Goal: Task Accomplishment & Management: Complete application form

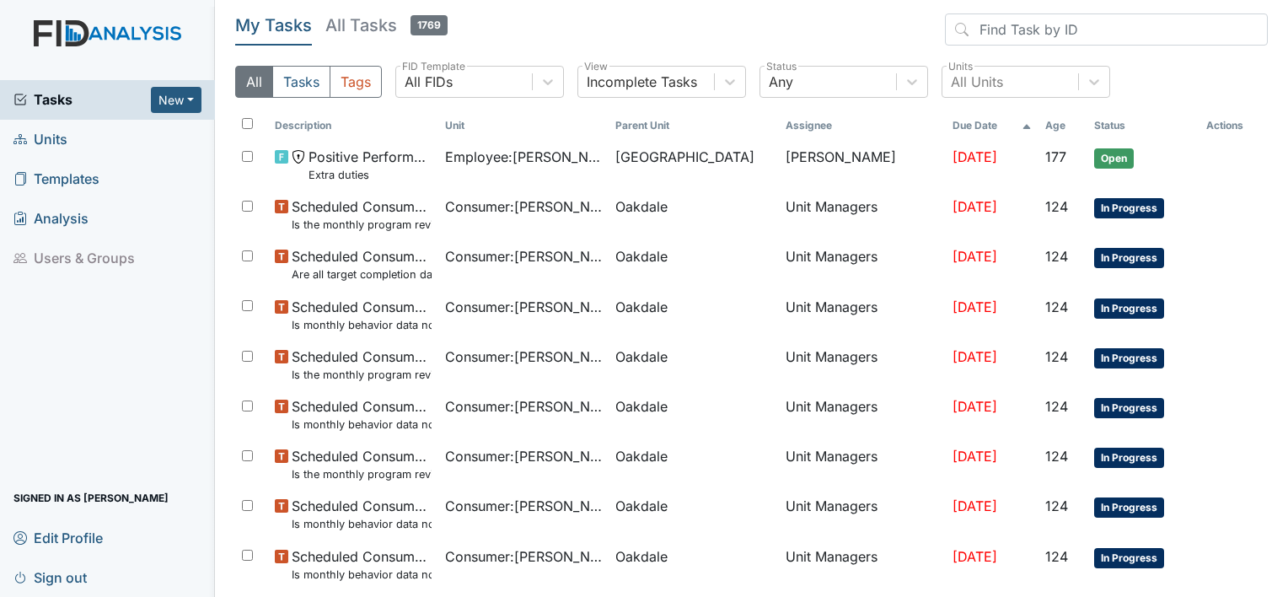
click at [102, 140] on link "Units" at bounding box center [107, 140] width 215 height 40
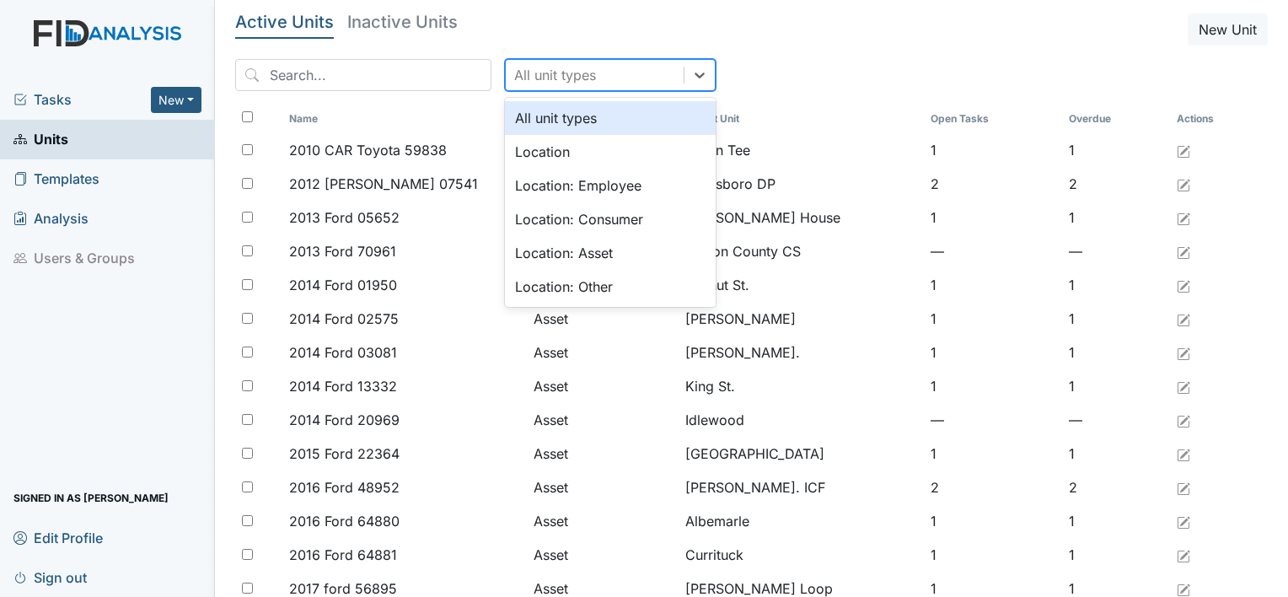
click at [644, 77] on div "All unit types" at bounding box center [595, 75] width 178 height 30
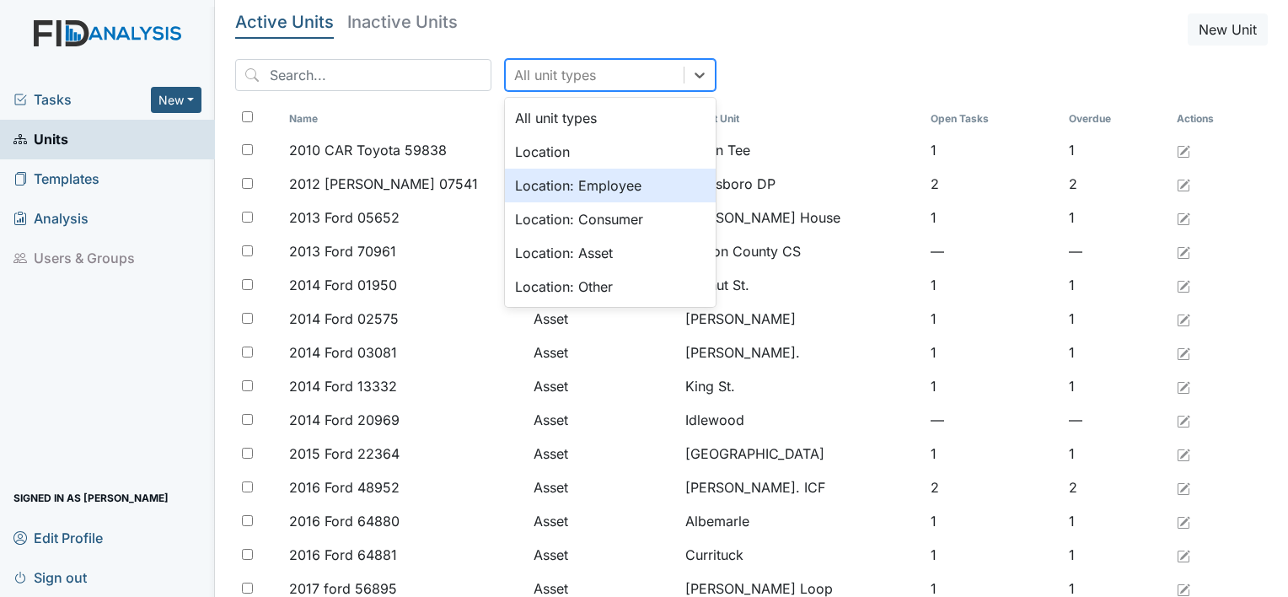
click at [632, 191] on div "Location: Employee" at bounding box center [610, 186] width 211 height 34
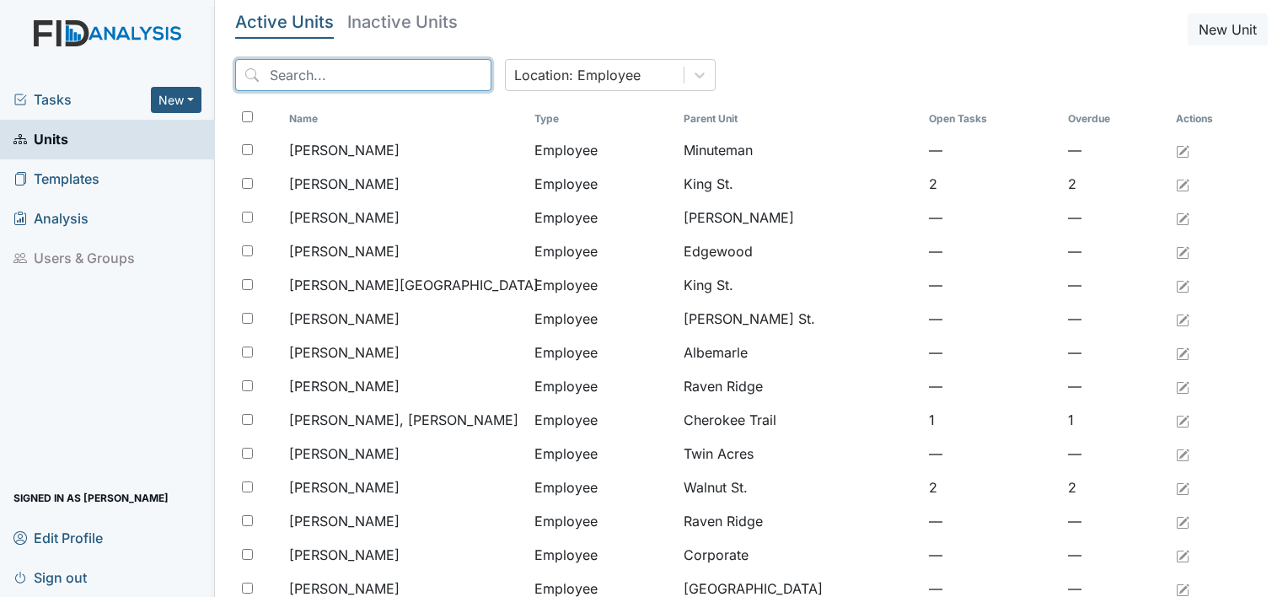
click at [315, 82] on input "search" at bounding box center [363, 75] width 256 height 32
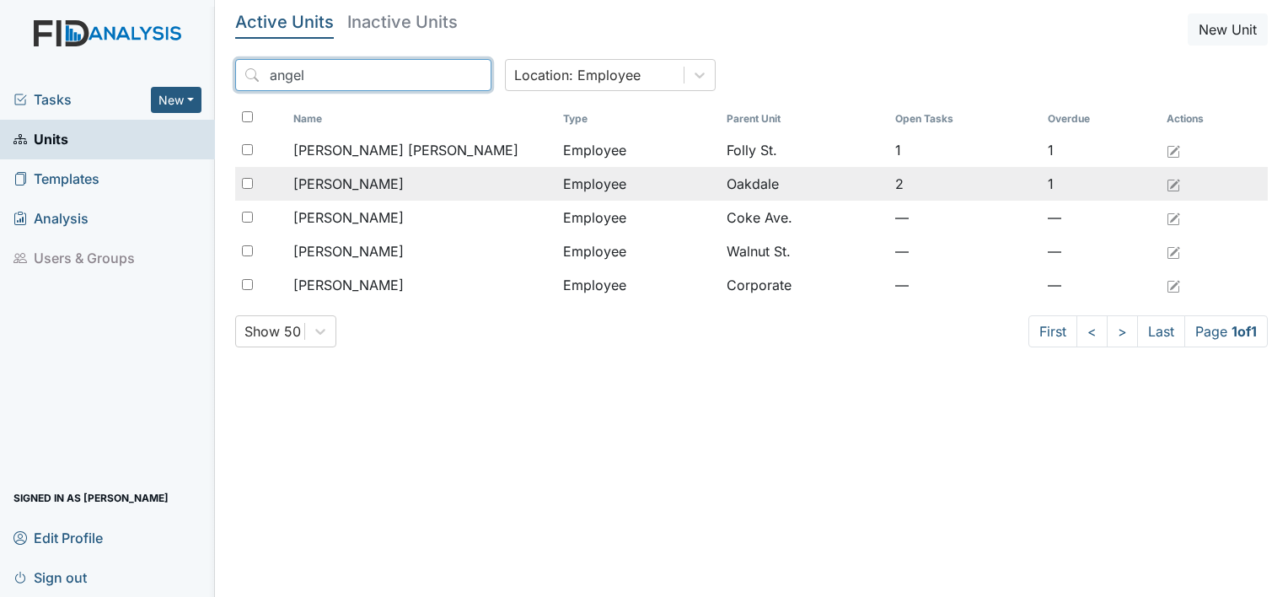
type input "angel"
click at [359, 182] on span "Koonce, Angel" at bounding box center [348, 184] width 110 height 20
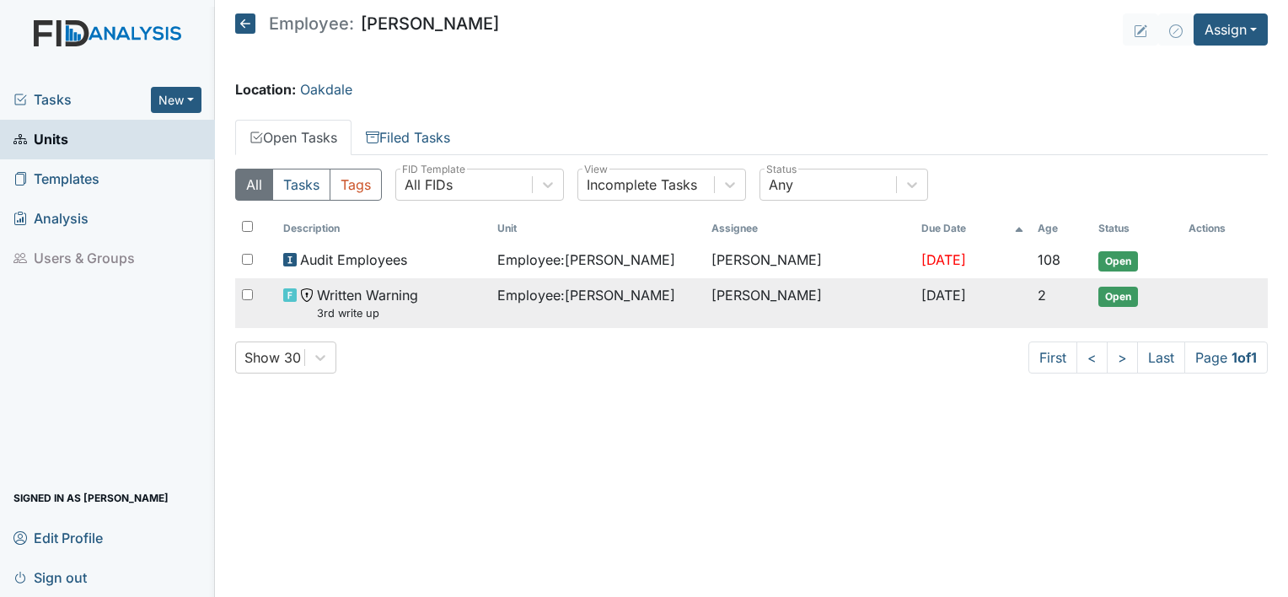
click at [580, 289] on span "Employee : Koonce, Angel" at bounding box center [586, 295] width 178 height 20
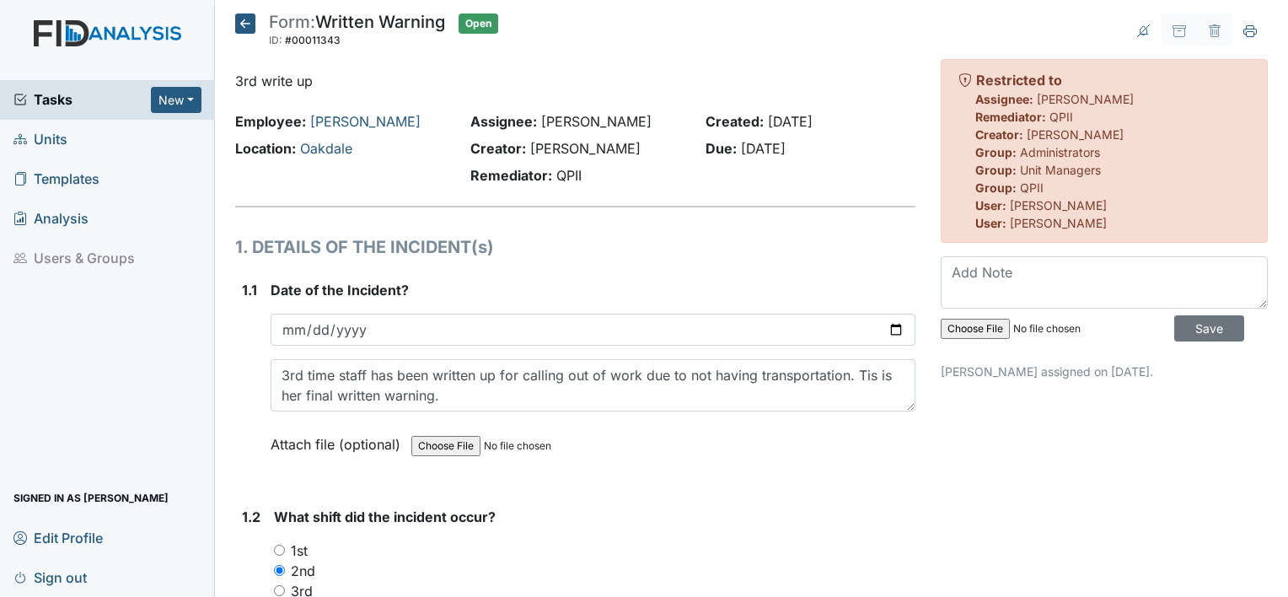
click at [242, 25] on icon at bounding box center [245, 23] width 20 height 20
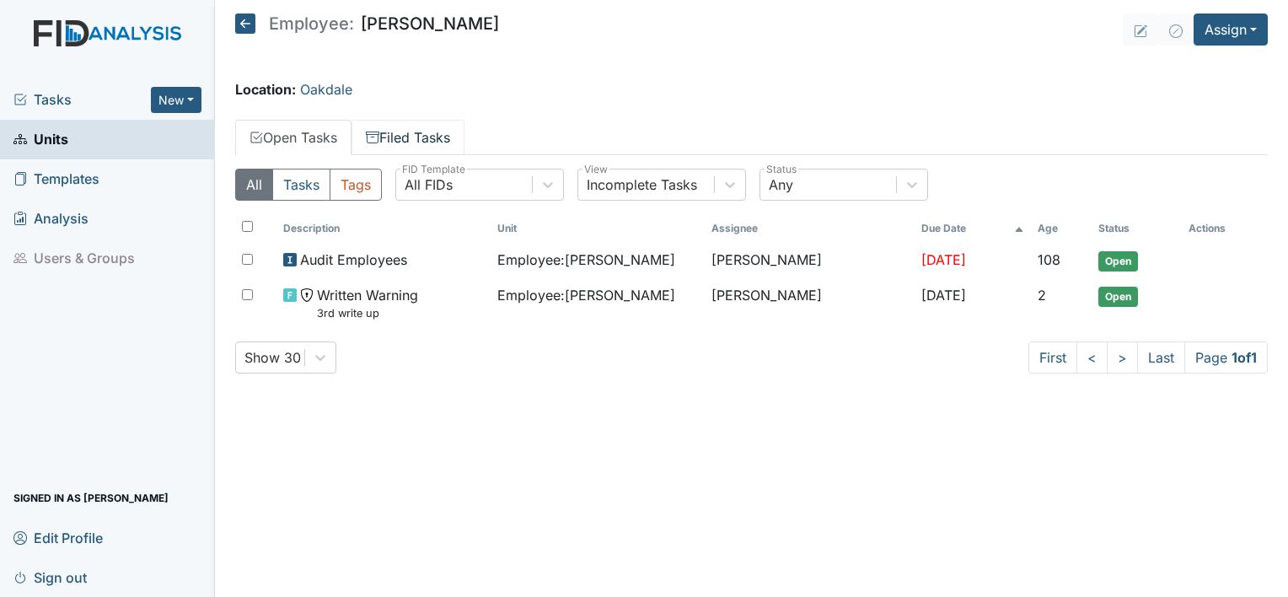
click at [394, 142] on link "Filed Tasks" at bounding box center [408, 137] width 113 height 35
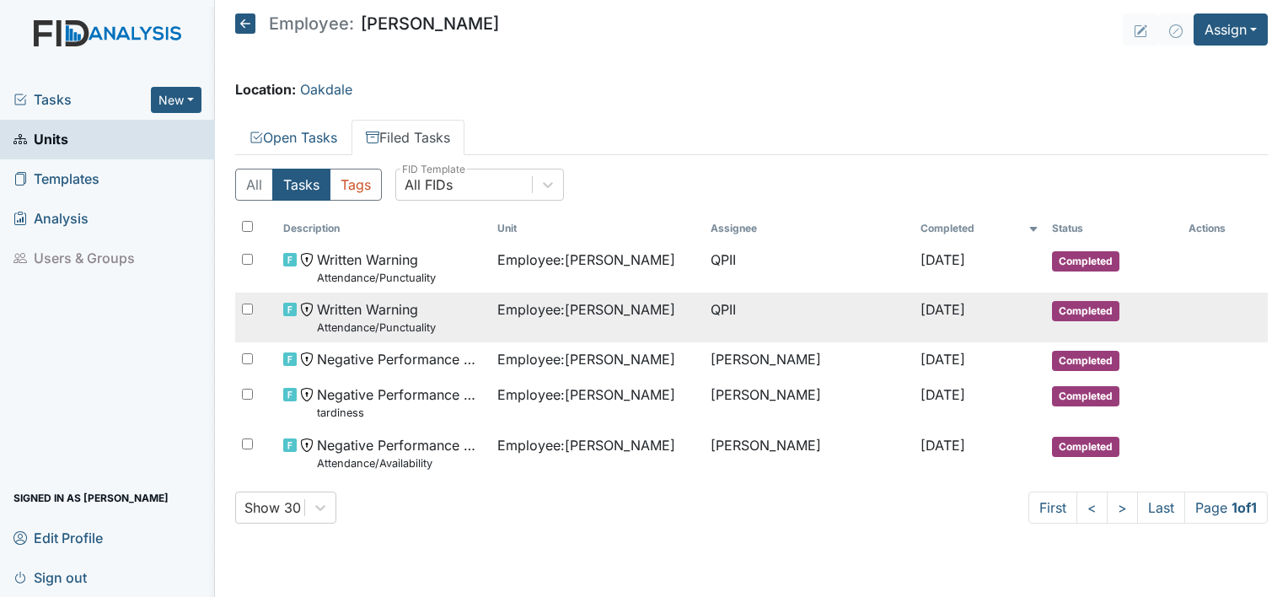
click at [559, 323] on td "Employee : Koonce, Angel" at bounding box center [598, 317] width 214 height 50
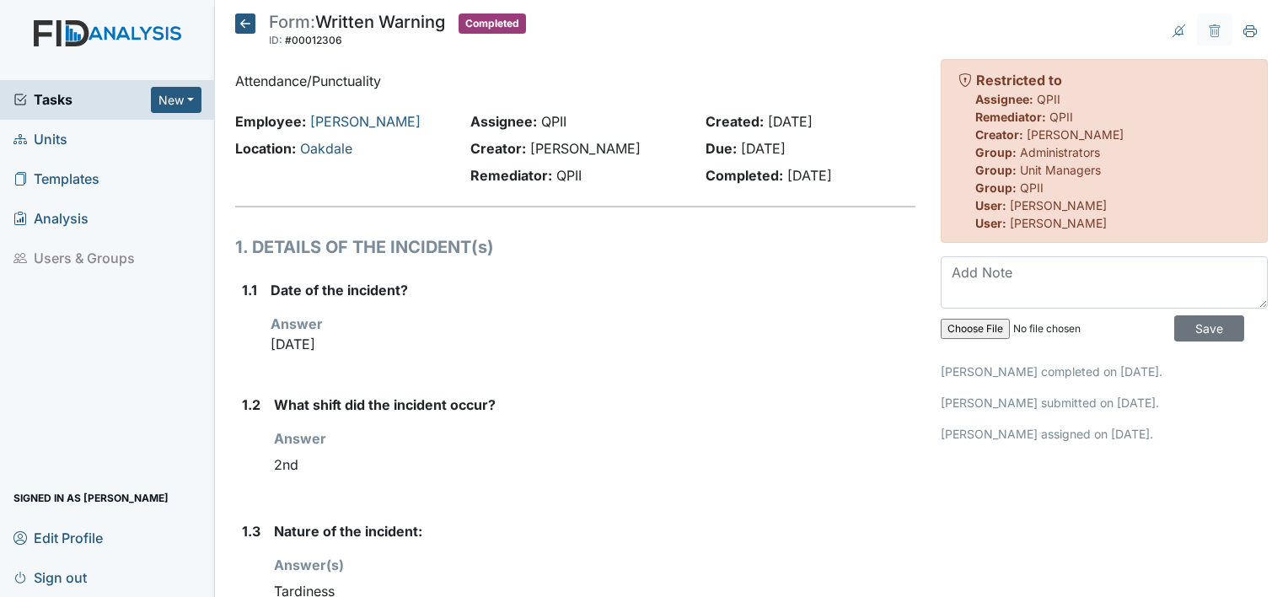
click at [244, 20] on icon at bounding box center [245, 23] width 20 height 20
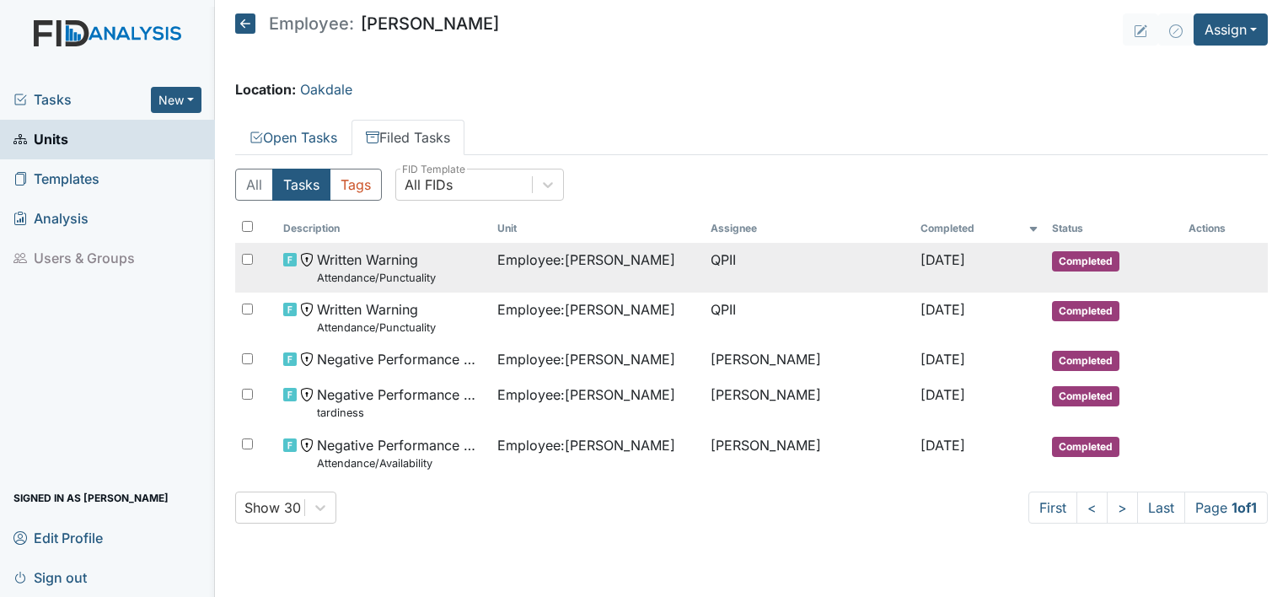
click at [570, 257] on span "Employee : Koonce, Angel" at bounding box center [586, 260] width 178 height 20
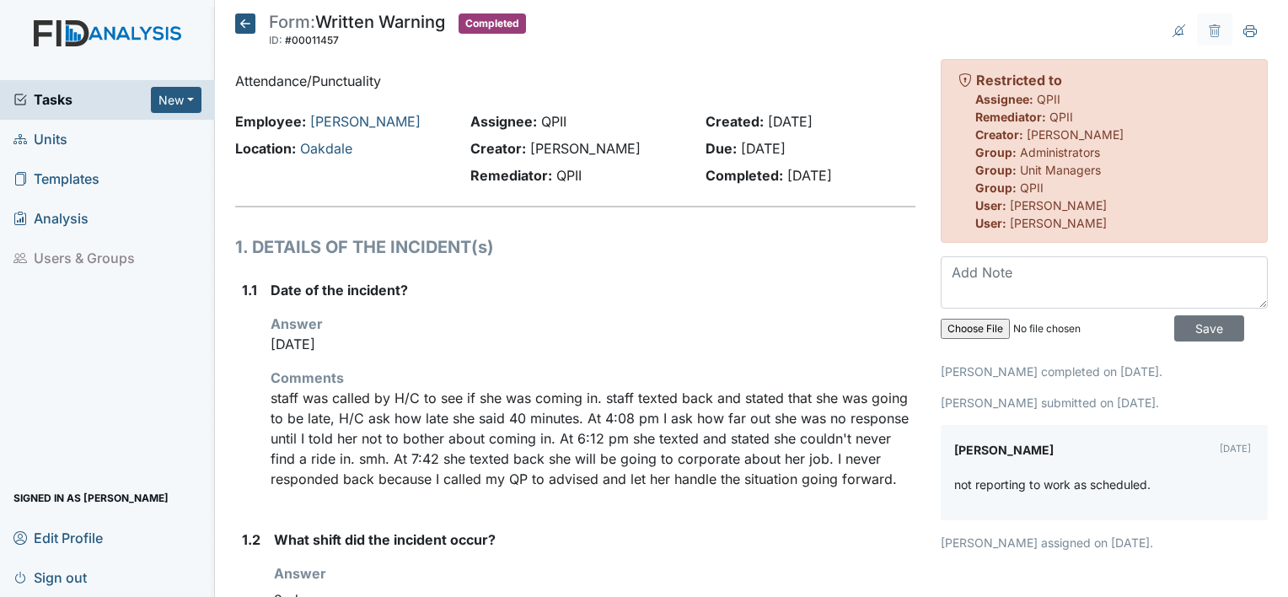
click at [241, 20] on icon at bounding box center [245, 23] width 20 height 20
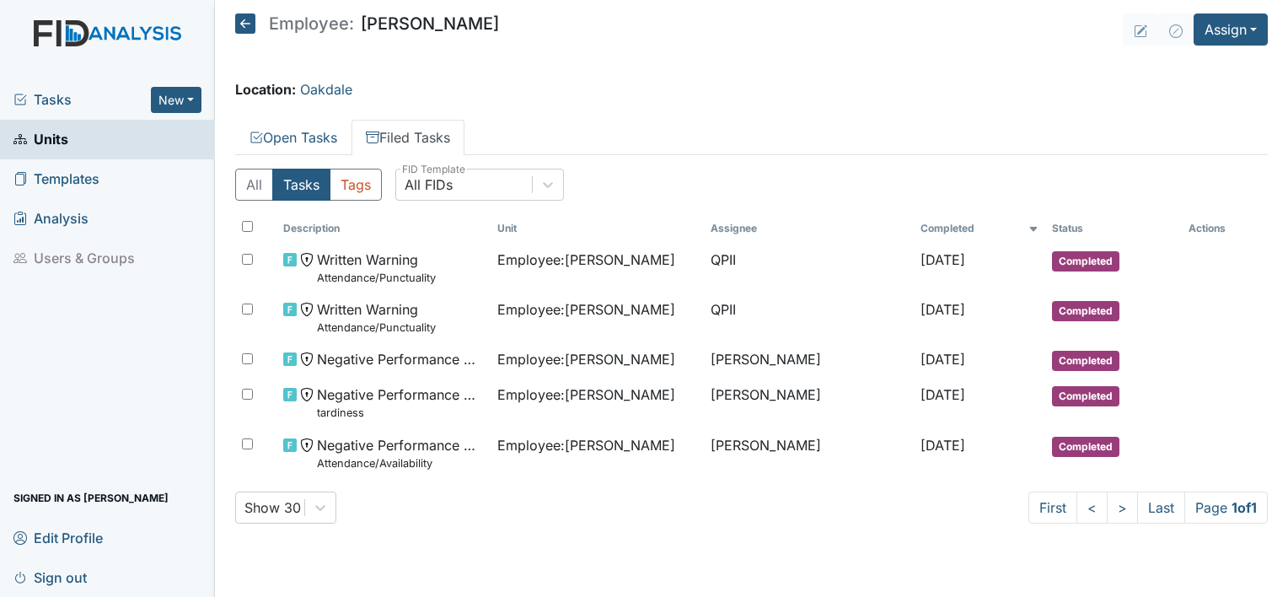
click at [242, 22] on icon at bounding box center [245, 23] width 20 height 20
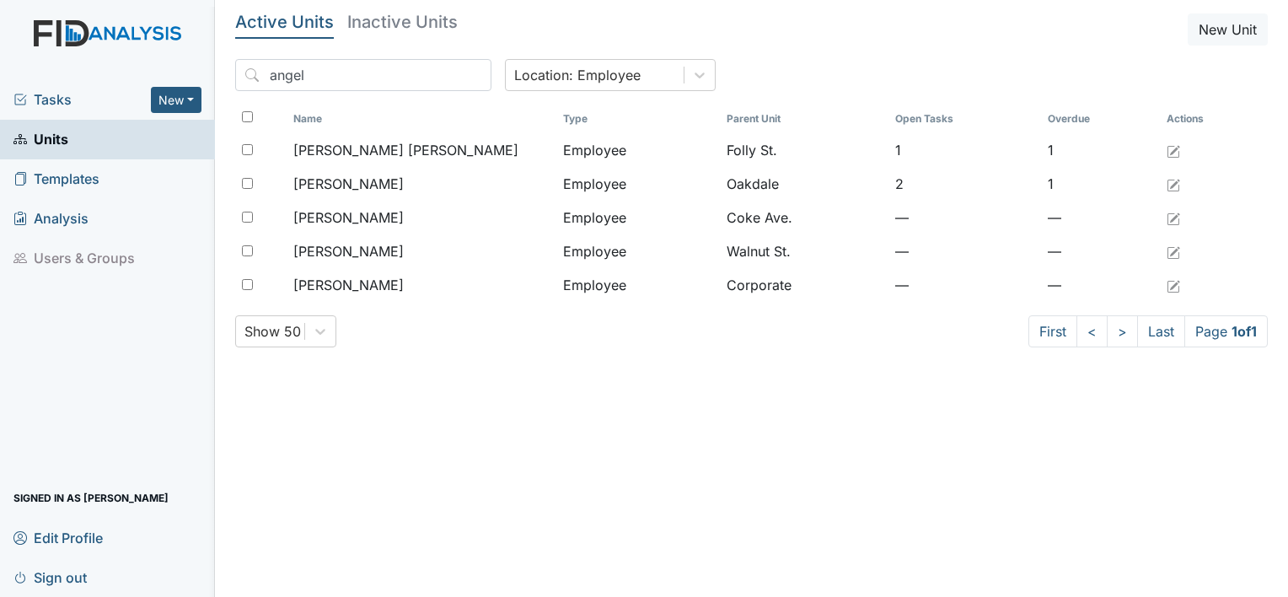
click at [46, 98] on span "Tasks" at bounding box center [81, 99] width 137 height 20
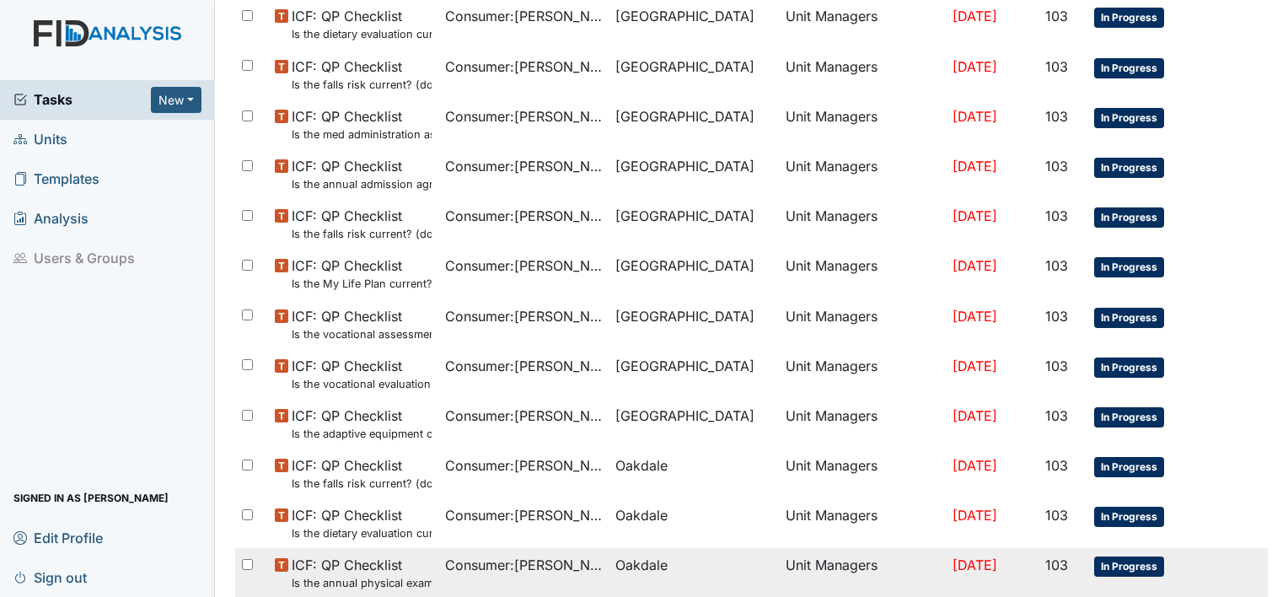
scroll to position [1113, 0]
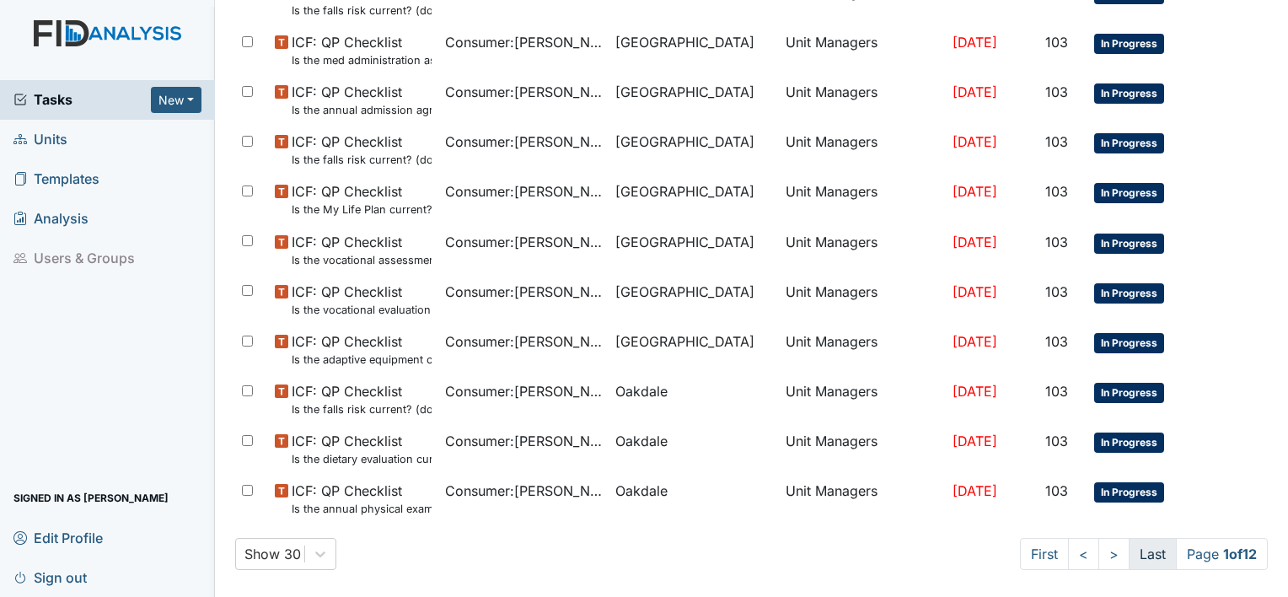
click at [1140, 559] on link "Last" at bounding box center [1153, 554] width 48 height 32
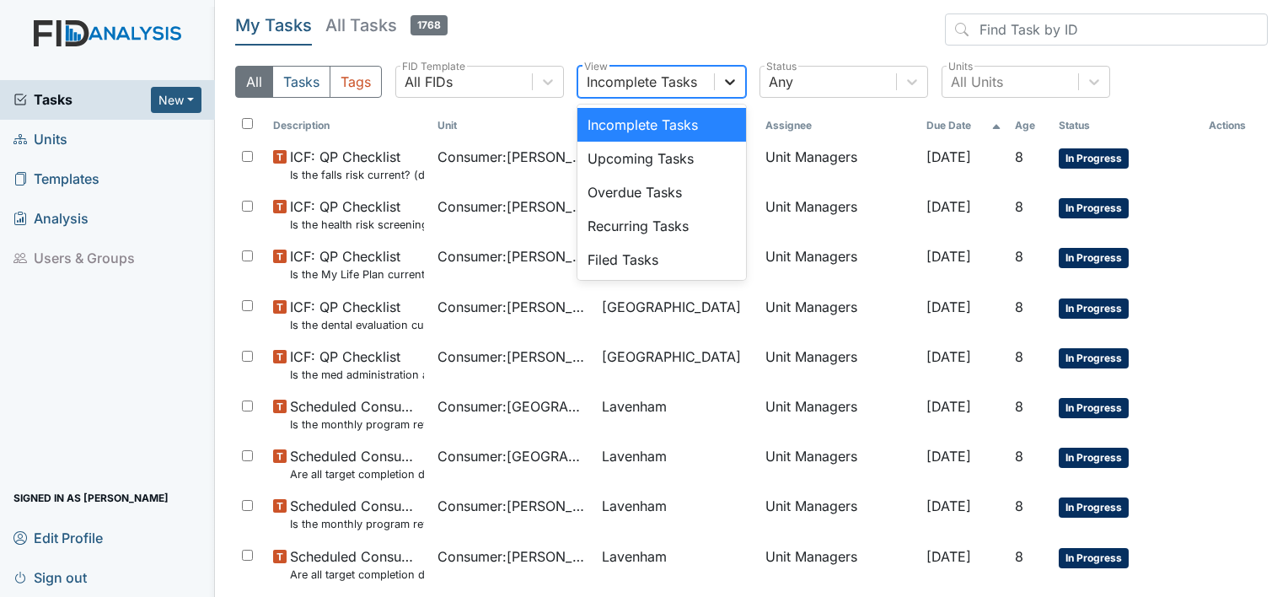
click at [727, 79] on icon at bounding box center [730, 81] width 17 height 17
click at [668, 168] on div "Upcoming Tasks" at bounding box center [661, 159] width 169 height 34
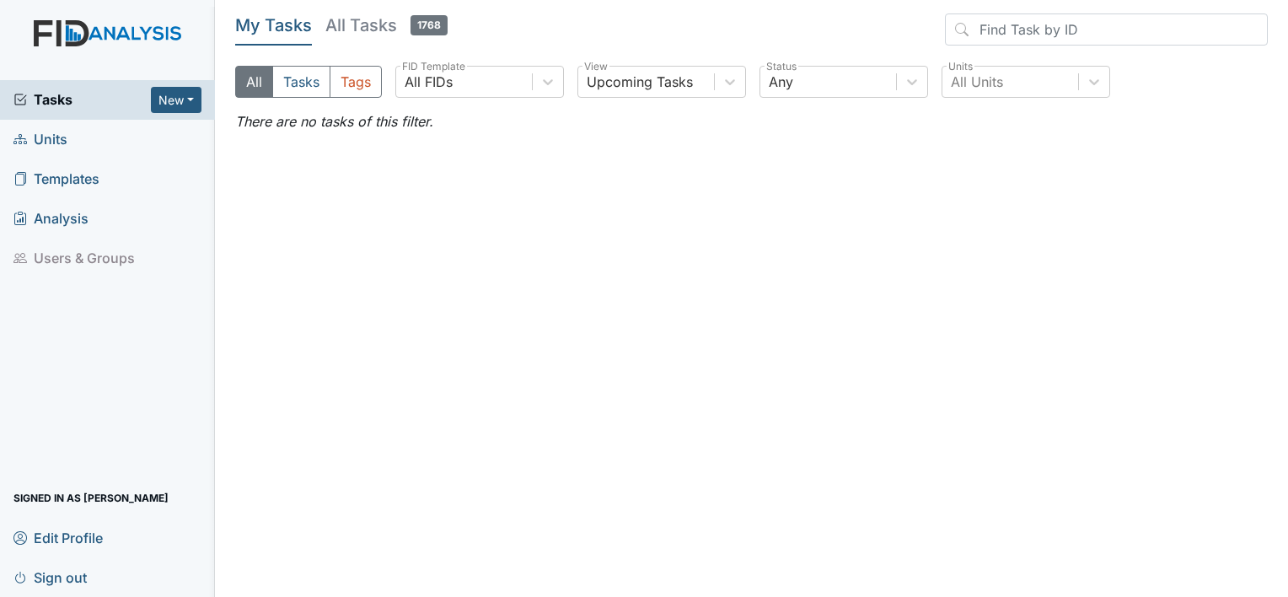
click at [369, 24] on h5 "All Tasks 1768" at bounding box center [386, 25] width 122 height 24
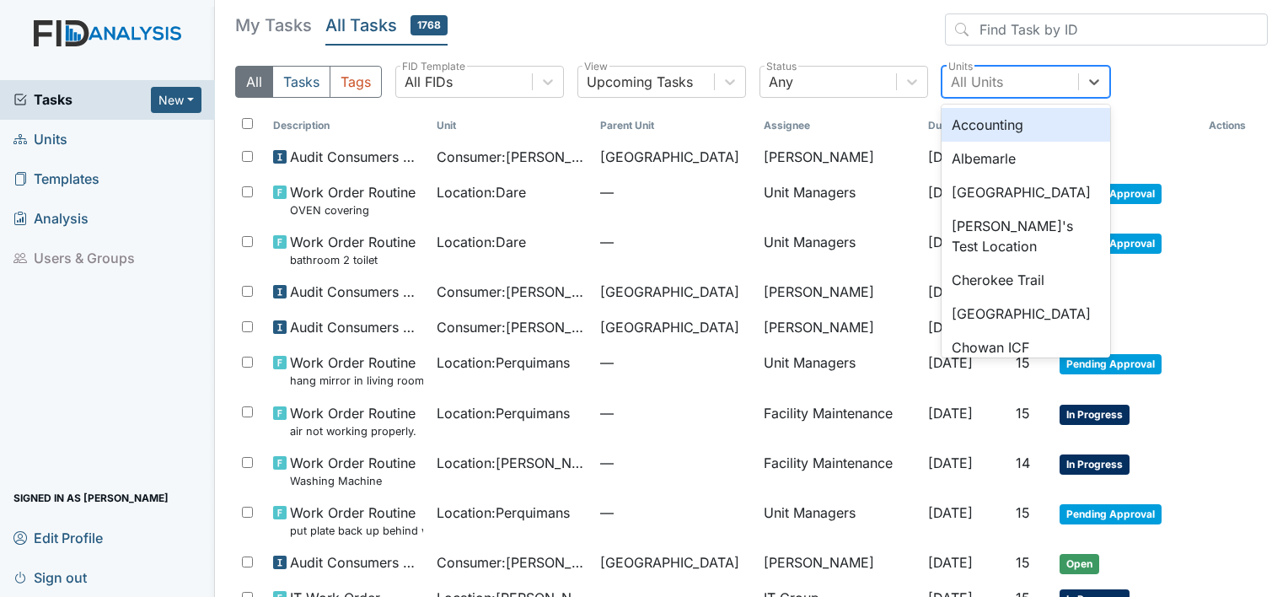
click at [1023, 77] on div "All Units" at bounding box center [1010, 82] width 136 height 30
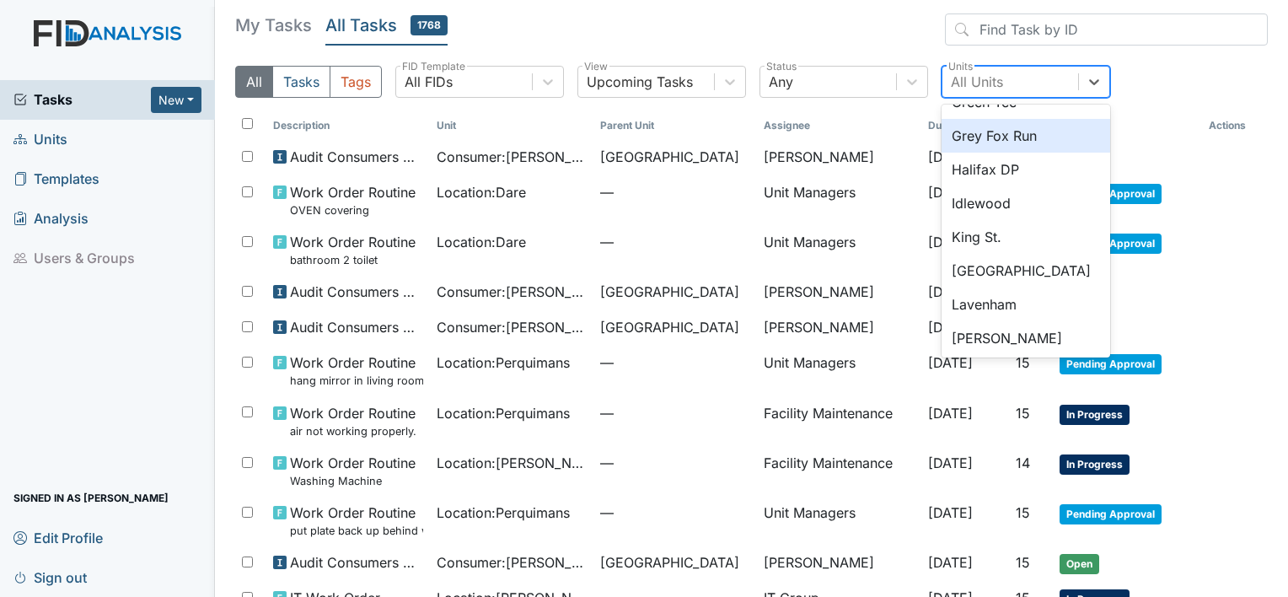
scroll to position [737, 0]
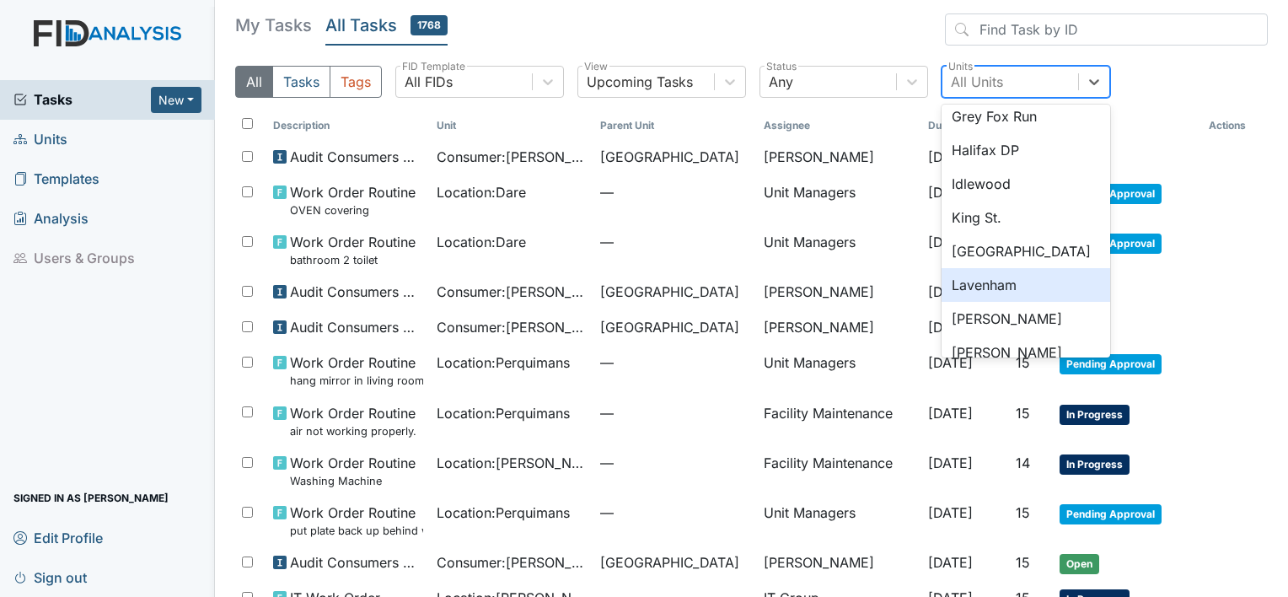
click at [1026, 276] on div "Lavenham" at bounding box center [1026, 285] width 169 height 34
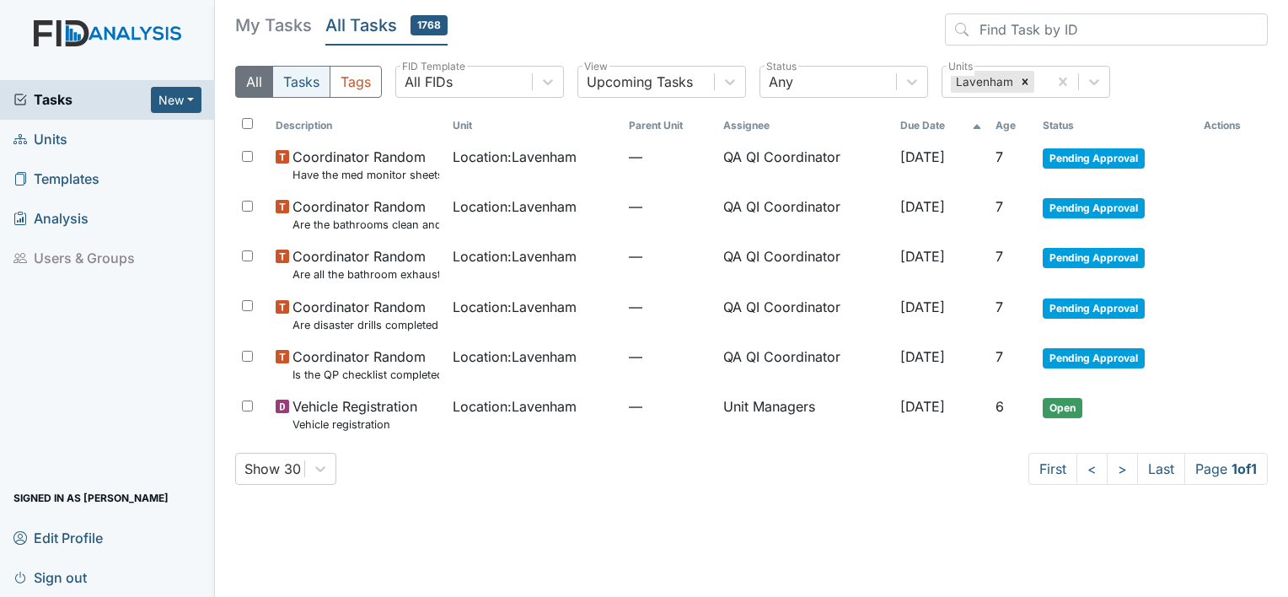
click at [319, 81] on button "Tasks" at bounding box center [301, 82] width 58 height 32
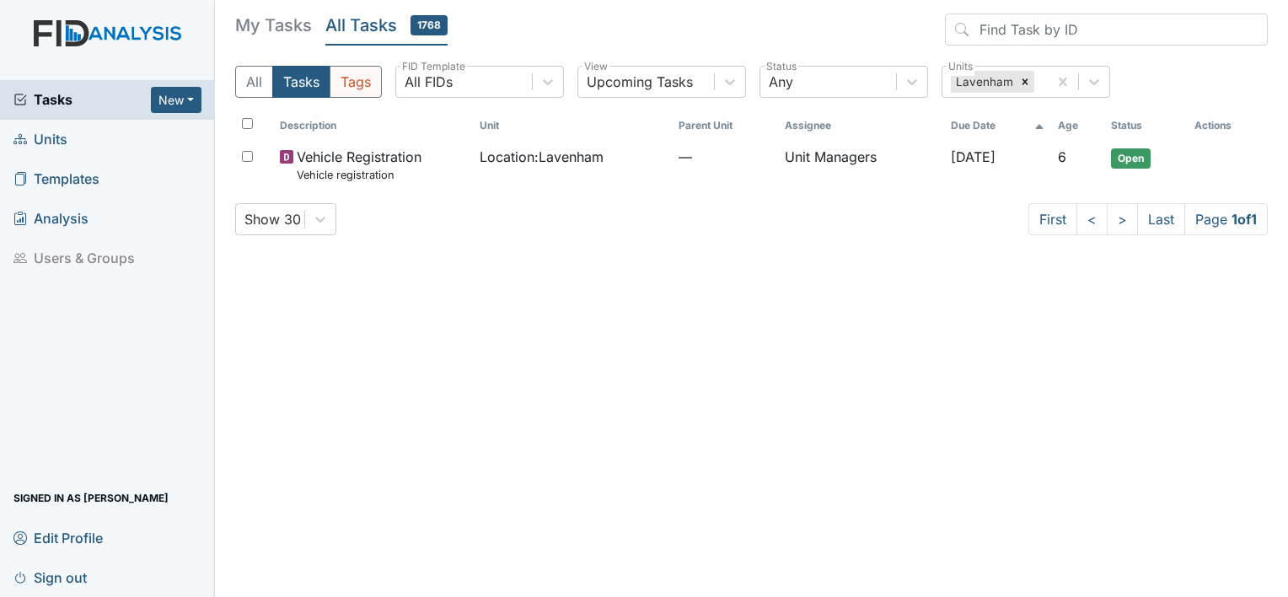
click at [364, 71] on button "Tags" at bounding box center [356, 82] width 52 height 32
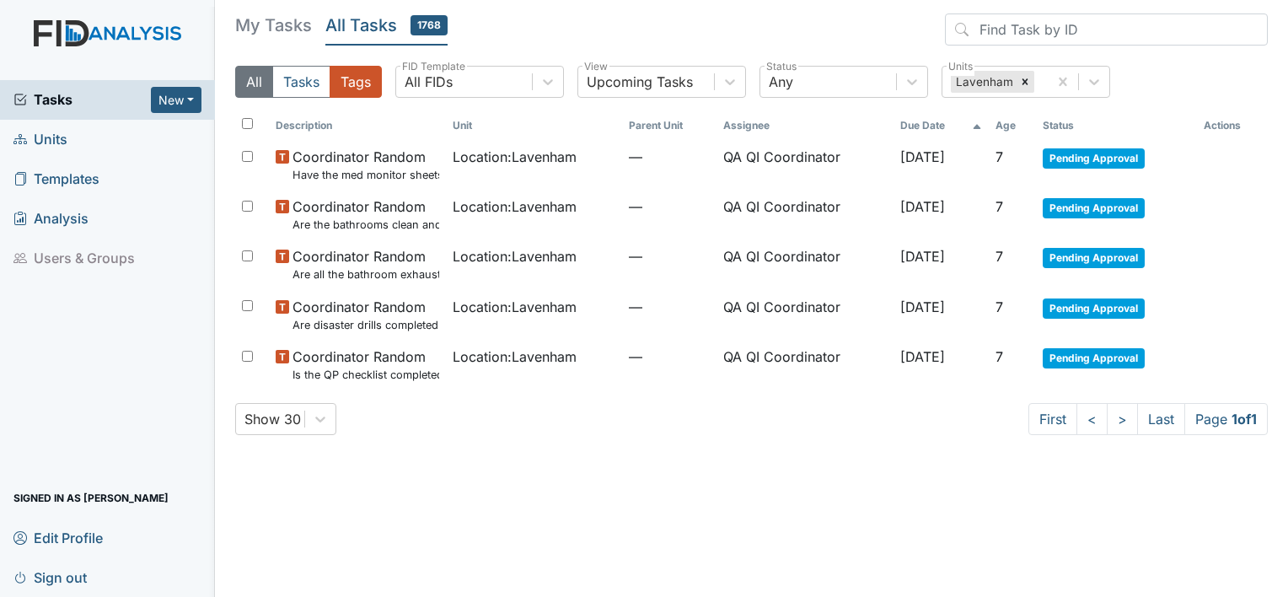
click at [253, 88] on button "All" at bounding box center [254, 82] width 38 height 32
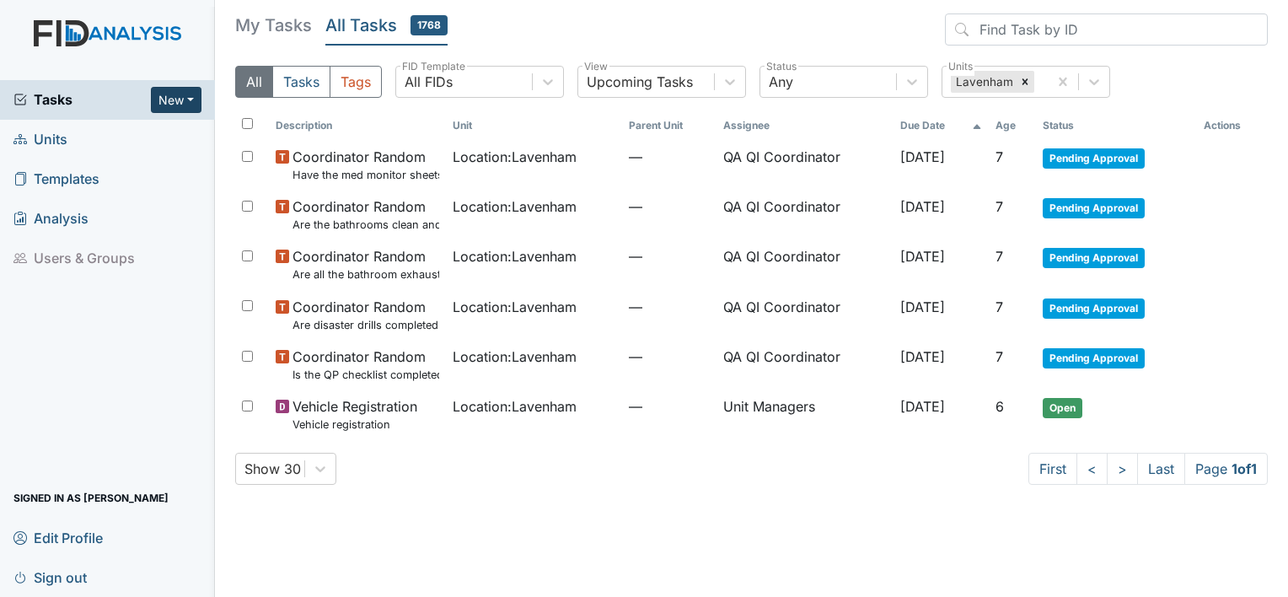
click at [179, 96] on button "New" at bounding box center [176, 100] width 51 height 26
click at [115, 138] on link "Form" at bounding box center [133, 134] width 133 height 27
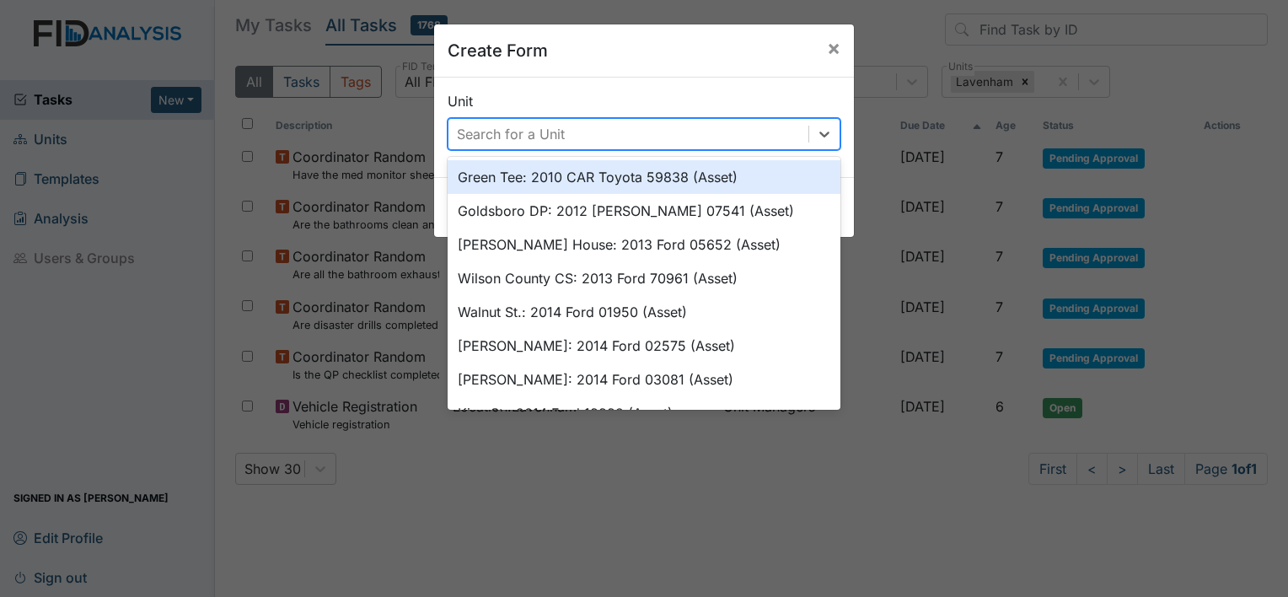
click at [493, 131] on div "Search for a Unit" at bounding box center [511, 134] width 108 height 20
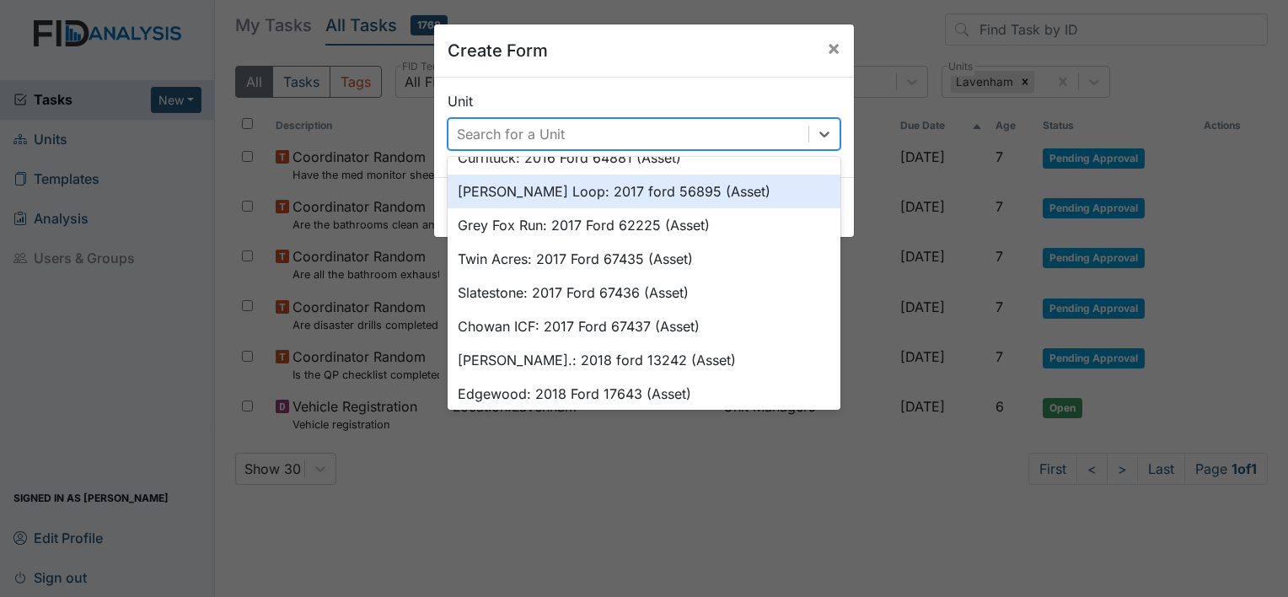
scroll to position [425, 0]
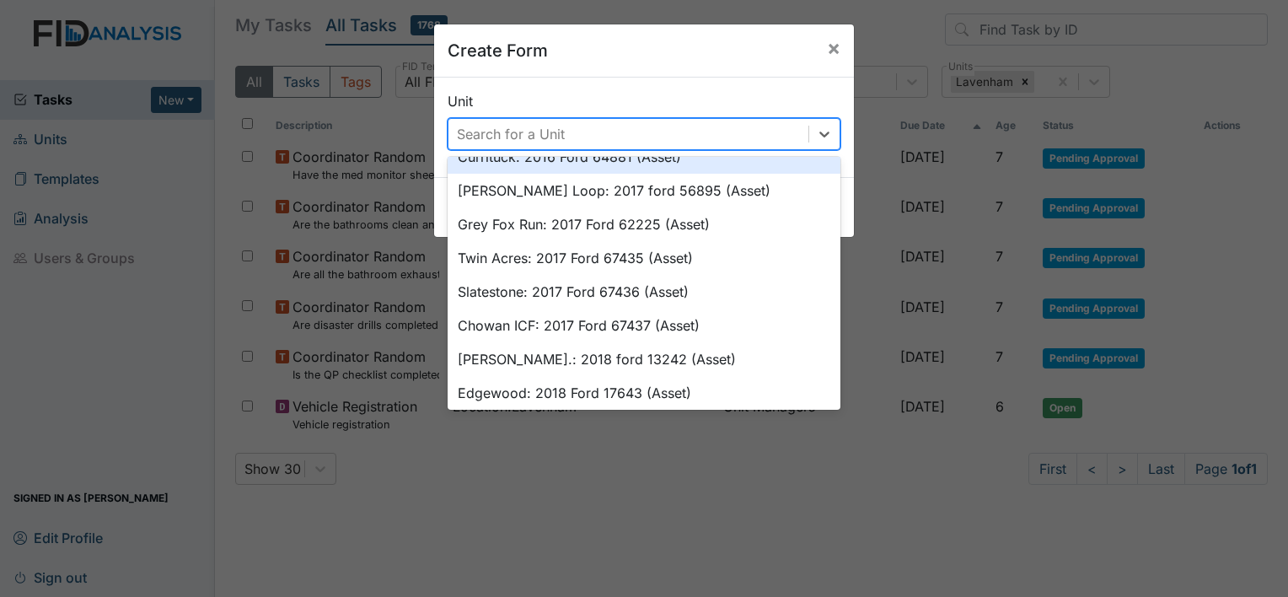
click at [523, 129] on div "Search for a Unit" at bounding box center [511, 134] width 108 height 20
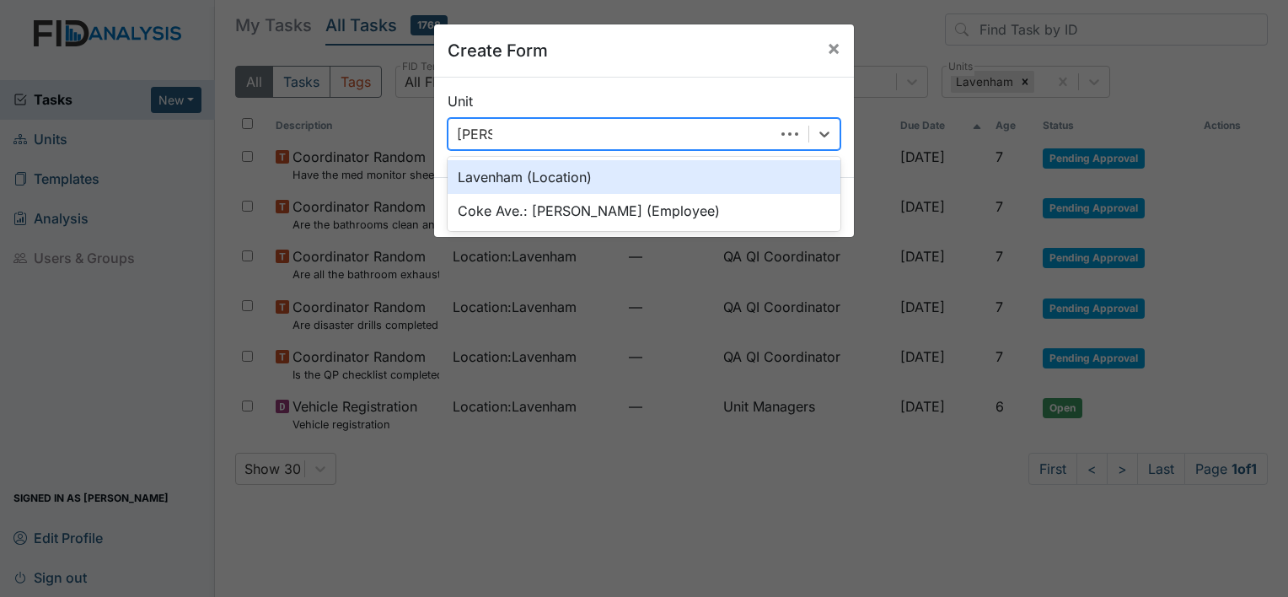
type input "lavenh"
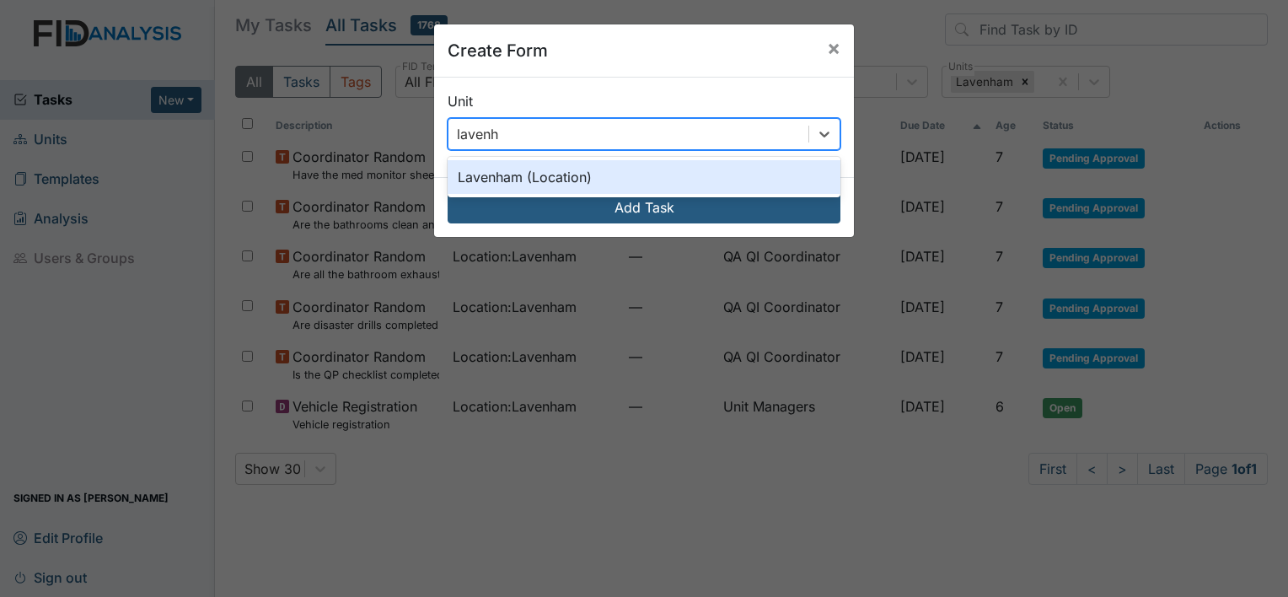
click at [507, 172] on div "Lavenham (Location)" at bounding box center [644, 177] width 393 height 34
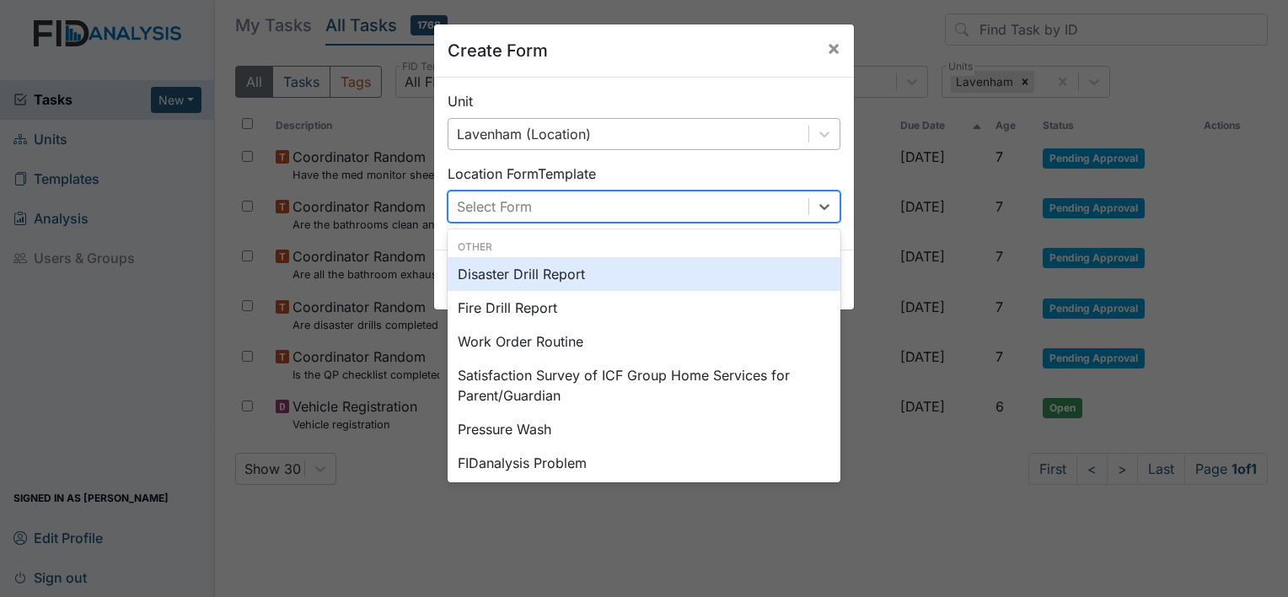
click at [577, 213] on div "Select Form" at bounding box center [628, 206] width 360 height 30
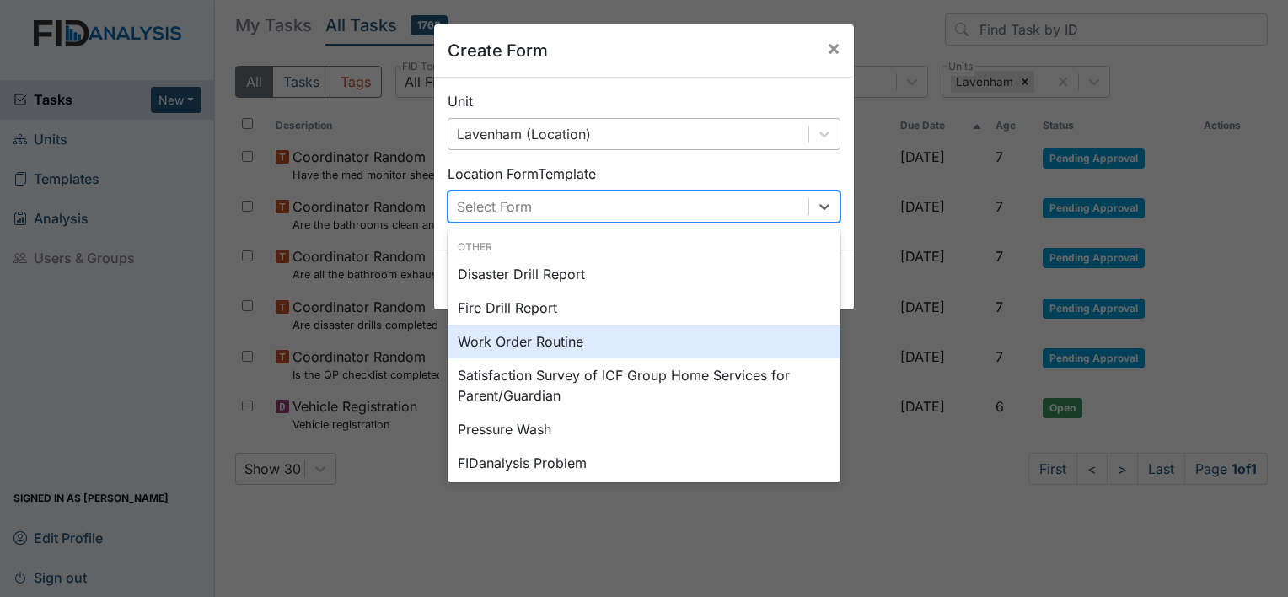
click at [553, 341] on div "Work Order Routine" at bounding box center [644, 342] width 393 height 34
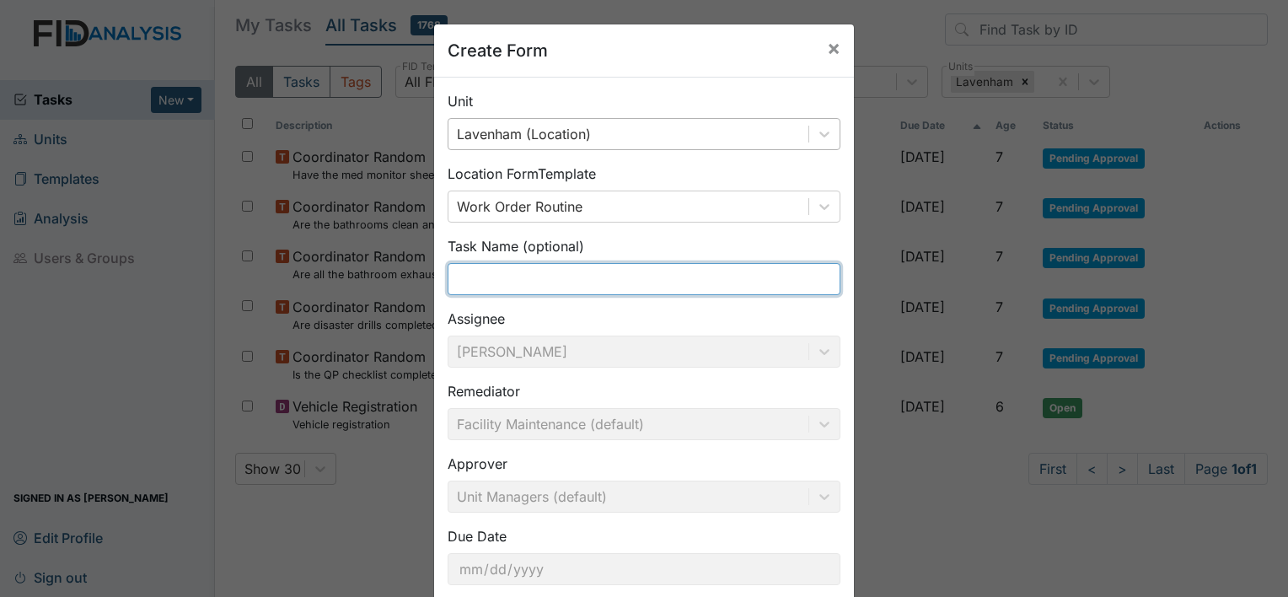
click at [599, 282] on input "text" at bounding box center [644, 279] width 393 height 32
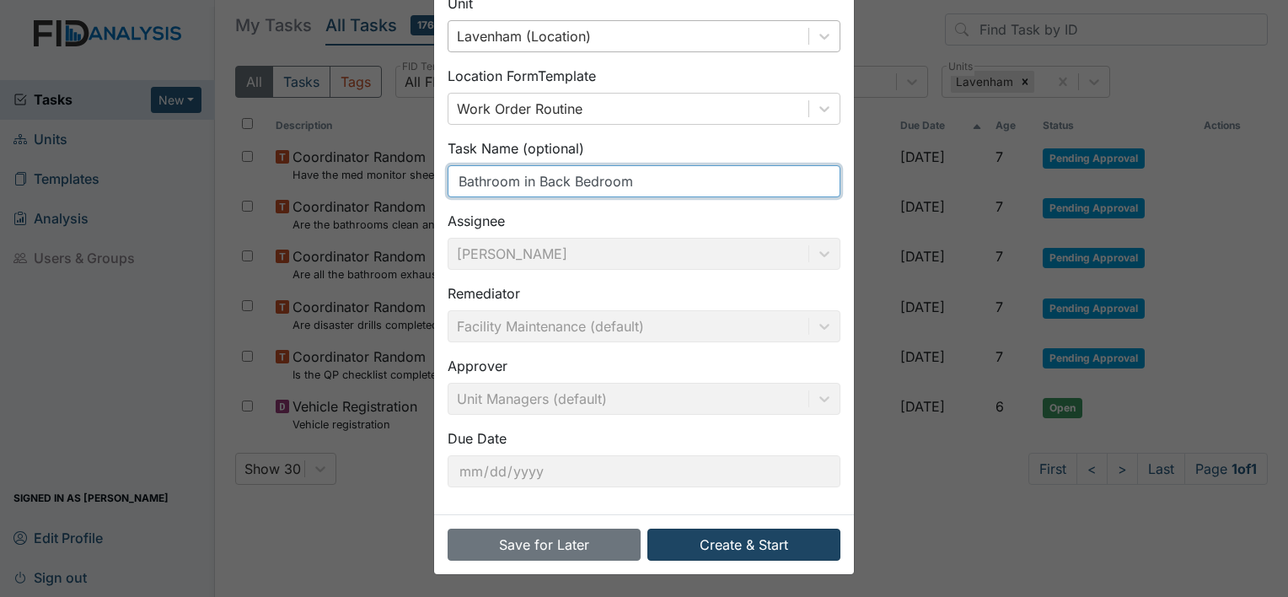
type input "Bathroom in Back Bedroom"
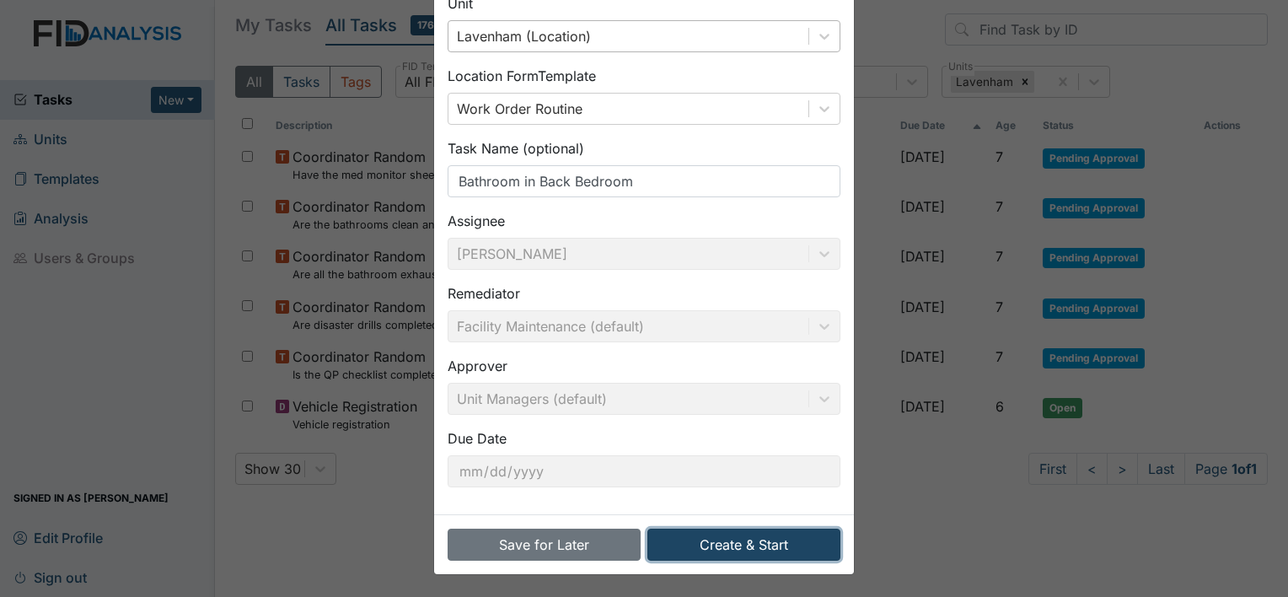
click at [673, 545] on button "Create & Start" at bounding box center [743, 545] width 193 height 32
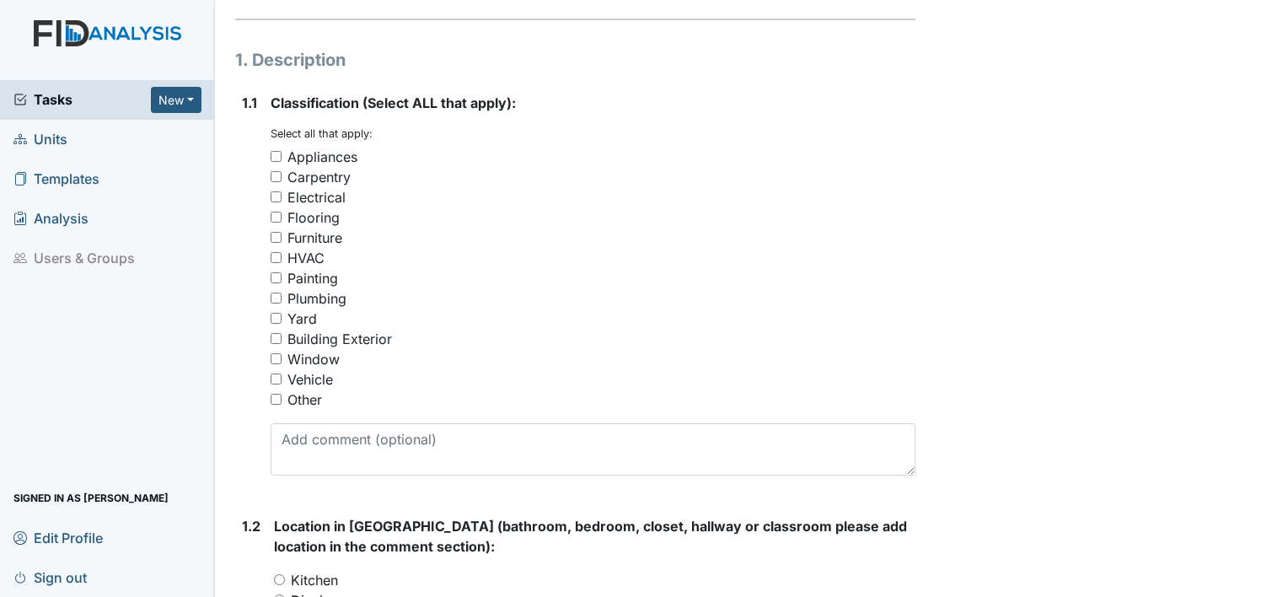
scroll to position [228, 0]
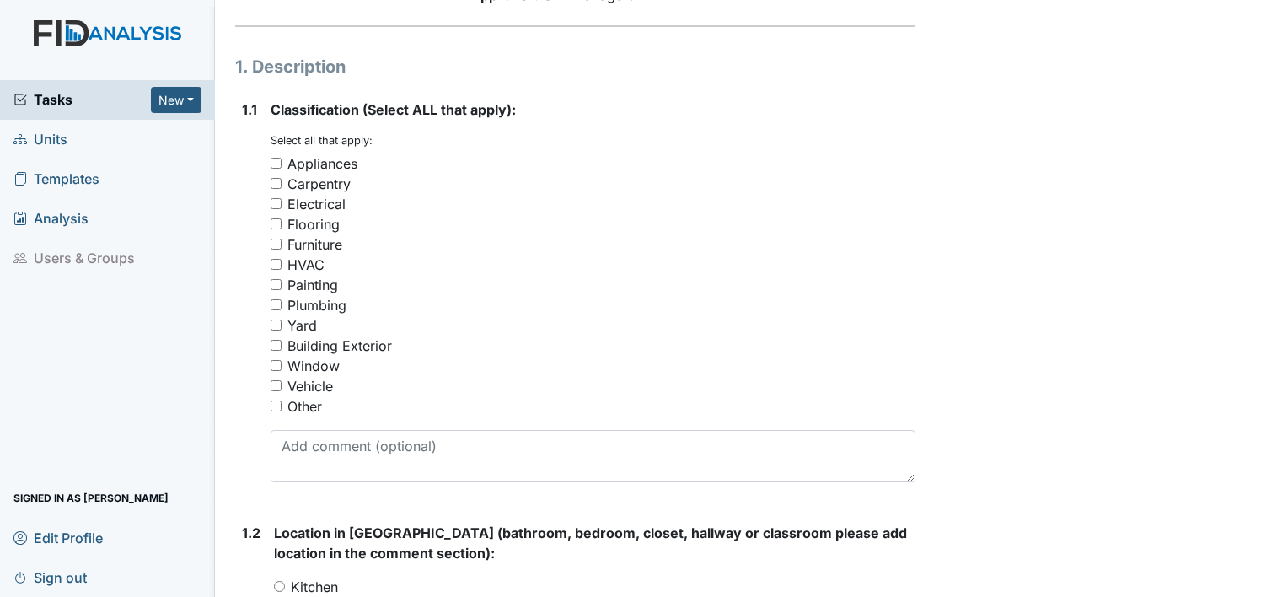
click at [330, 305] on div "Plumbing" at bounding box center [316, 305] width 59 height 20
click at [282, 305] on input "Plumbing" at bounding box center [276, 304] width 11 height 11
checkbox input "true"
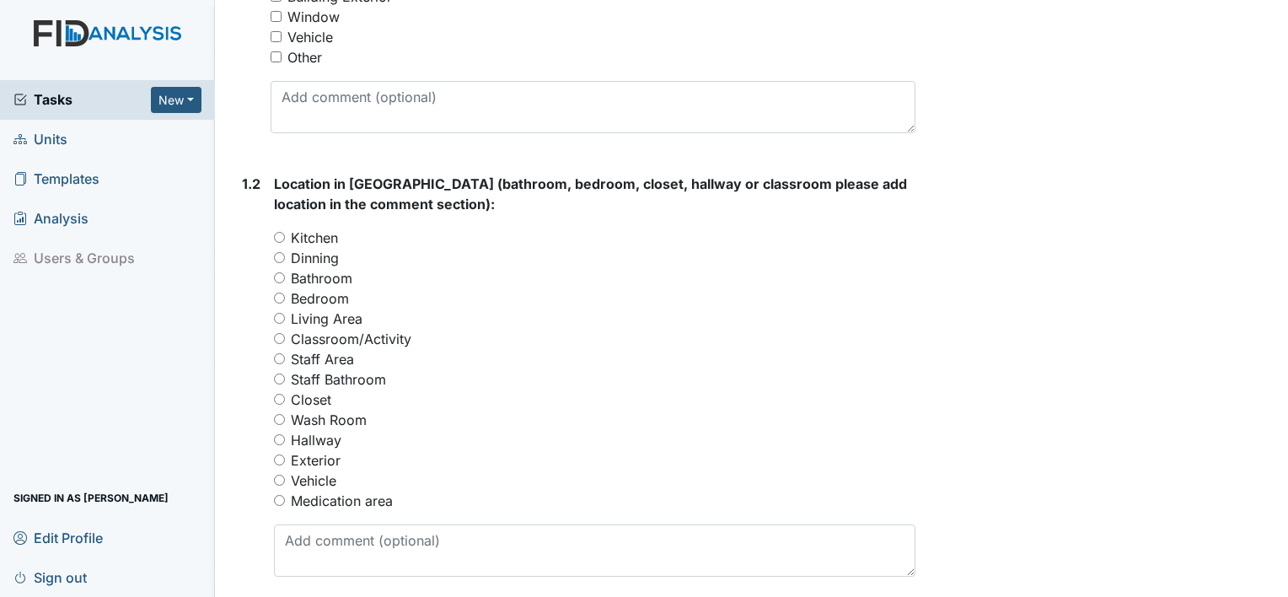
scroll to position [578, 0]
click at [345, 276] on label "Bathroom" at bounding box center [322, 276] width 62 height 20
click at [285, 276] on input "Bathroom" at bounding box center [279, 276] width 11 height 11
radio input "true"
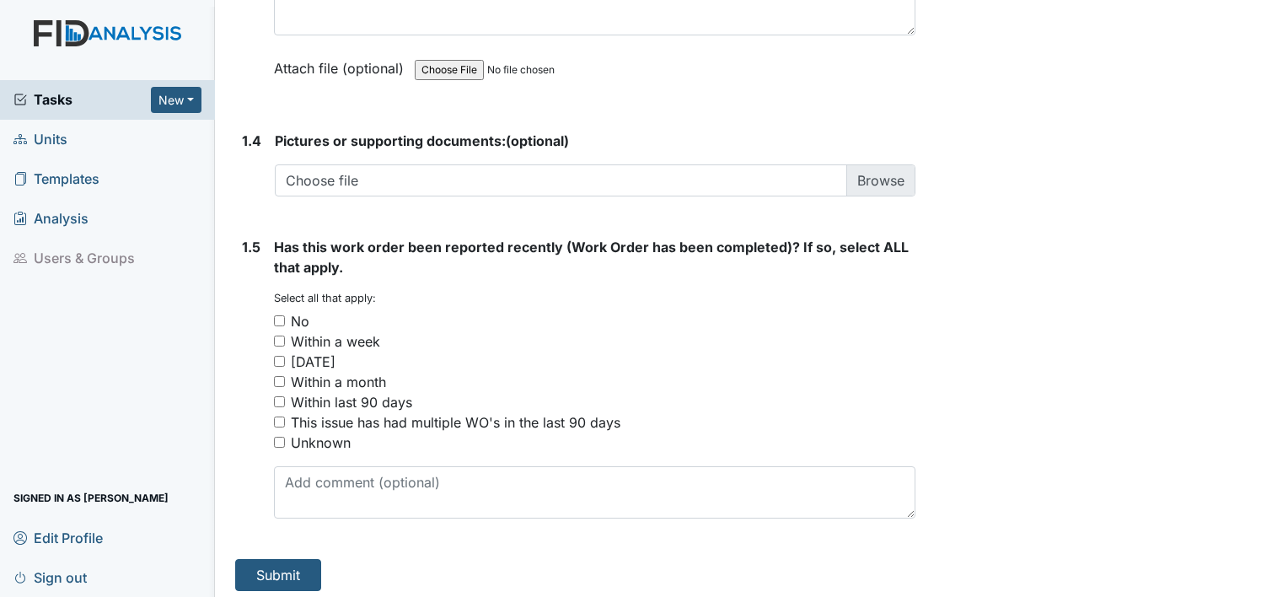
scroll to position [1244, 0]
